Goal: Task Accomplishment & Management: Manage account settings

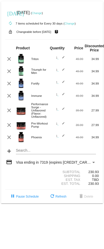
click at [42, 13] on link "Change" at bounding box center [37, 12] width 10 height 3
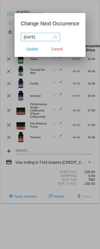
click at [55, 36] on div "2025-10-22" at bounding box center [40, 37] width 33 height 6
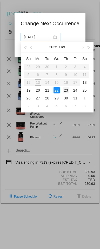
click at [64, 90] on div "23" at bounding box center [66, 90] width 6 height 6
type input "2025-10-23"
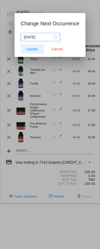
click at [35, 49] on span "Update" at bounding box center [32, 49] width 12 height 4
